Goal: Task Accomplishment & Management: Manage account settings

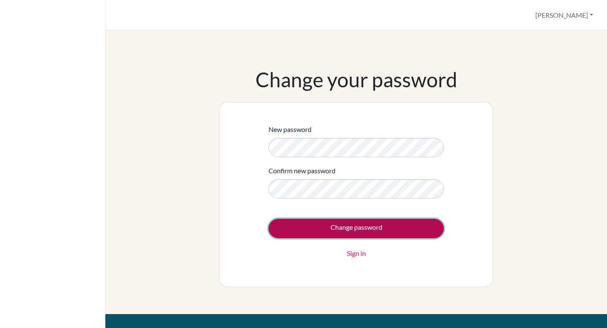
click at [284, 227] on input "Change password" at bounding box center [355, 228] width 175 height 19
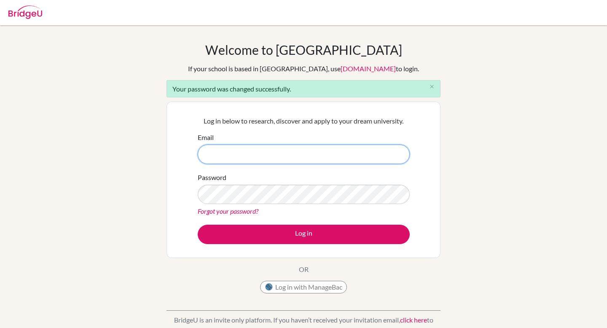
click at [273, 152] on input "Email" at bounding box center [304, 153] width 212 height 19
type input "[EMAIL_ADDRESS][DOMAIN_NAME]"
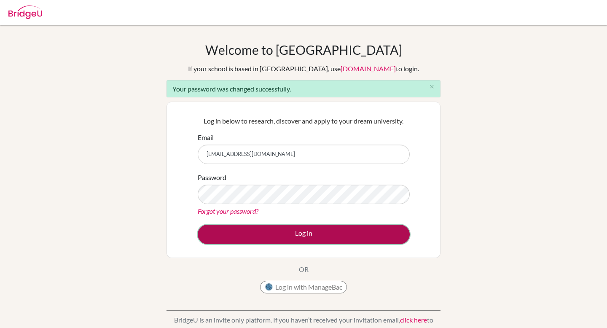
click at [285, 233] on button "Log in" at bounding box center [304, 233] width 212 height 19
